Goal: Find specific page/section: Find specific page/section

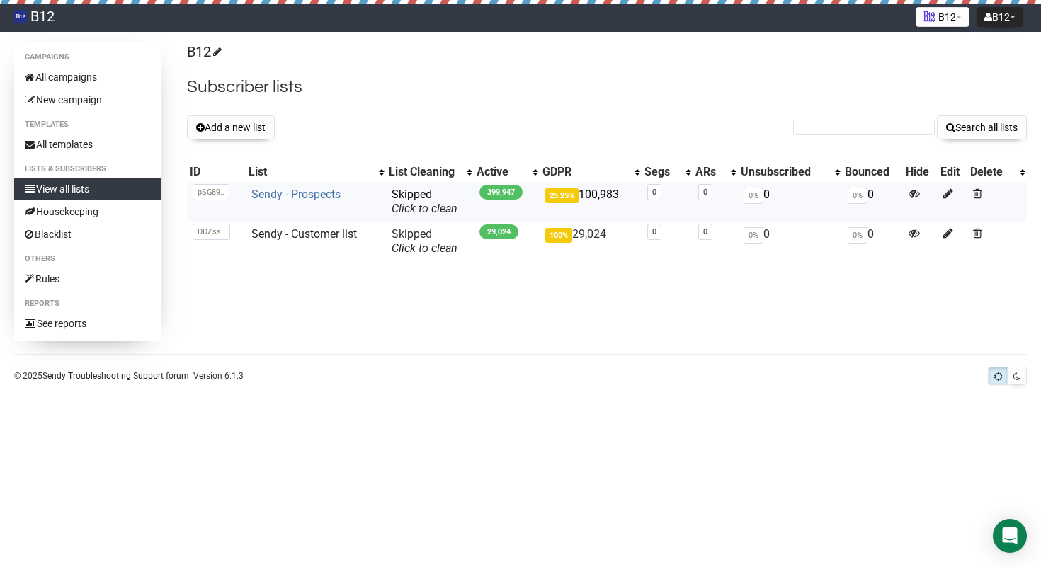
click at [309, 197] on link "Sendy - Prospects" at bounding box center [296, 194] width 89 height 13
click at [318, 186] on td "Sendy - Prospects" at bounding box center [316, 202] width 140 height 40
click at [305, 193] on link "Sendy - Prospects" at bounding box center [296, 194] width 89 height 13
click at [287, 196] on link "Sendy - Prospects" at bounding box center [296, 194] width 89 height 13
click at [326, 196] on link "Sendy - Prospects" at bounding box center [296, 194] width 89 height 13
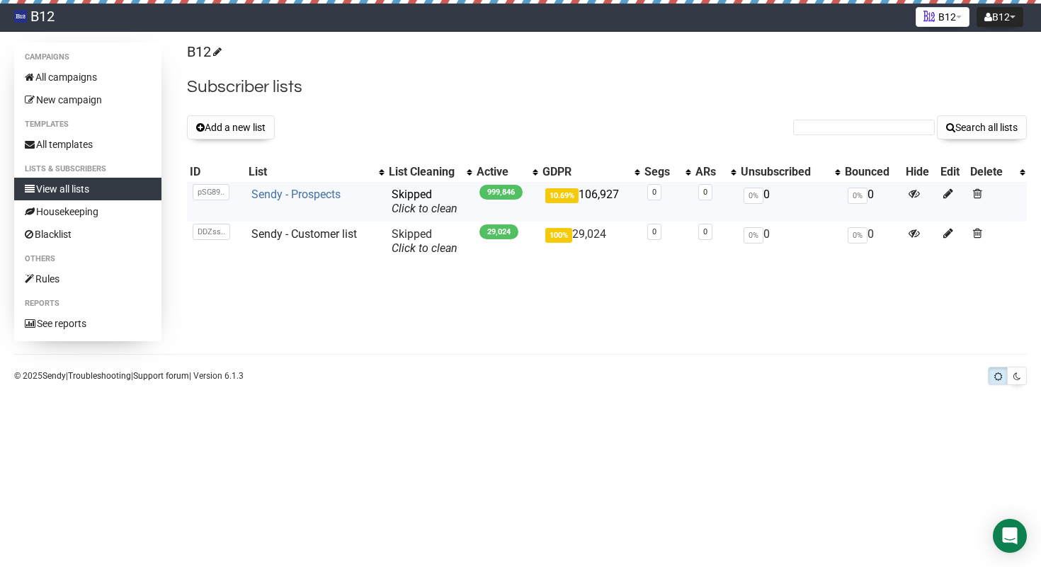
click at [309, 194] on link "Sendy - Prospects" at bounding box center [296, 194] width 89 height 13
click at [285, 194] on link "Sendy - Prospects" at bounding box center [296, 194] width 89 height 13
